Goal: Transaction & Acquisition: Purchase product/service

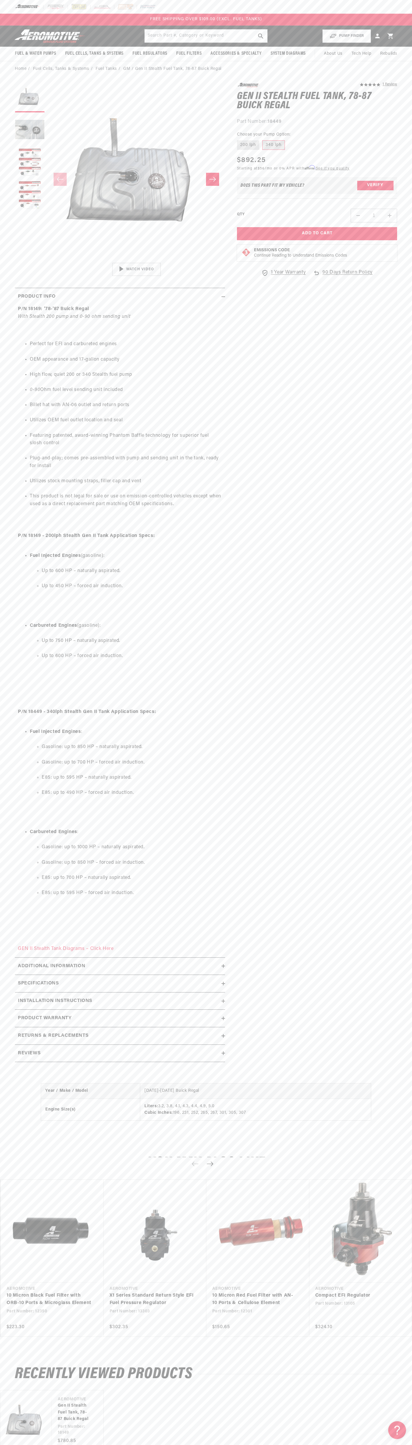
click at [371, 13] on div at bounding box center [206, 7] width 412 height 14
click at [388, 757] on div "5.0 star rating 1 Review Gen II Stealth Fuel Tank, 78-87 Buick Regal Gen II Ste…" at bounding box center [311, 575] width 172 height 985
click at [235, 1440] on html "Skip to content Your cart Your cart is empty Loading... You may also like Subto…" at bounding box center [206, 722] width 412 height 1445
click at [7, 1292] on link "10 Micron Black Fuel Filter with ORB-10 Ports & Microglass Element" at bounding box center [49, 1299] width 85 height 15
